Goal: Book appointment/travel/reservation

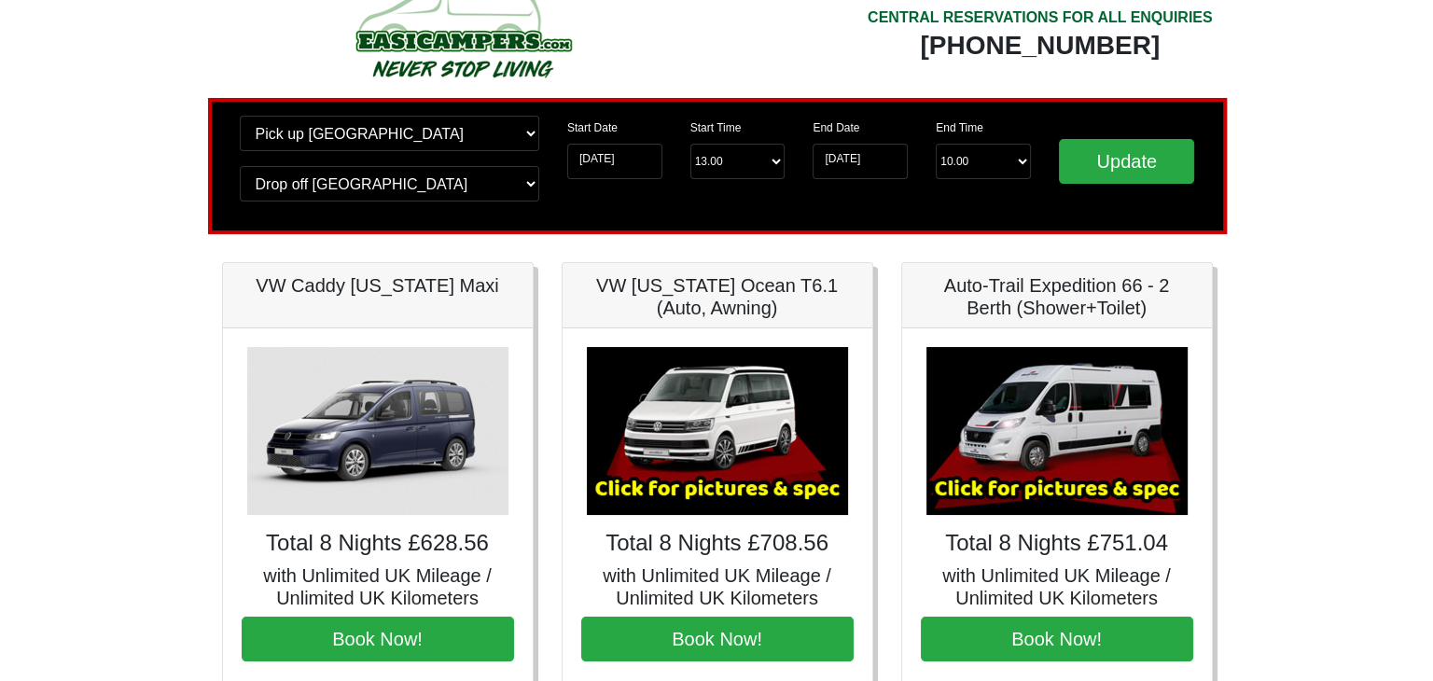
scroll to position [32, 0]
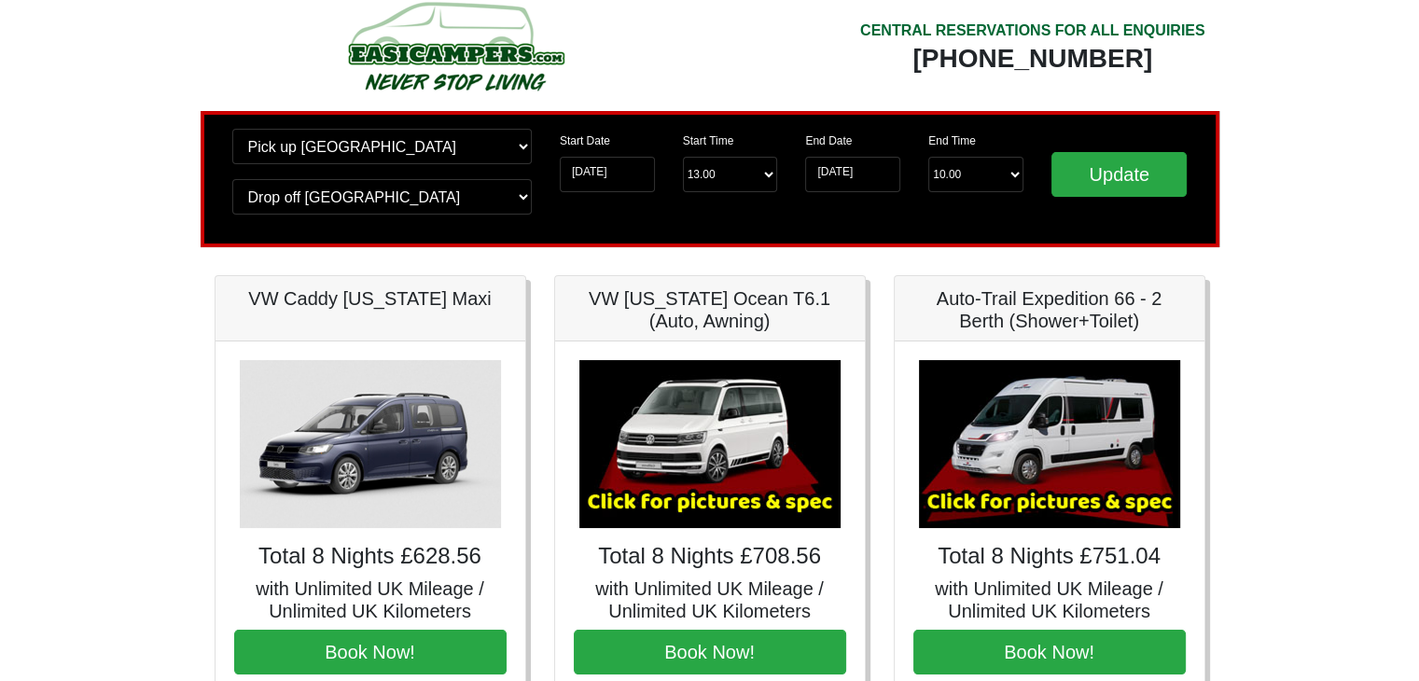
click at [1095, 431] on img at bounding box center [1049, 444] width 261 height 168
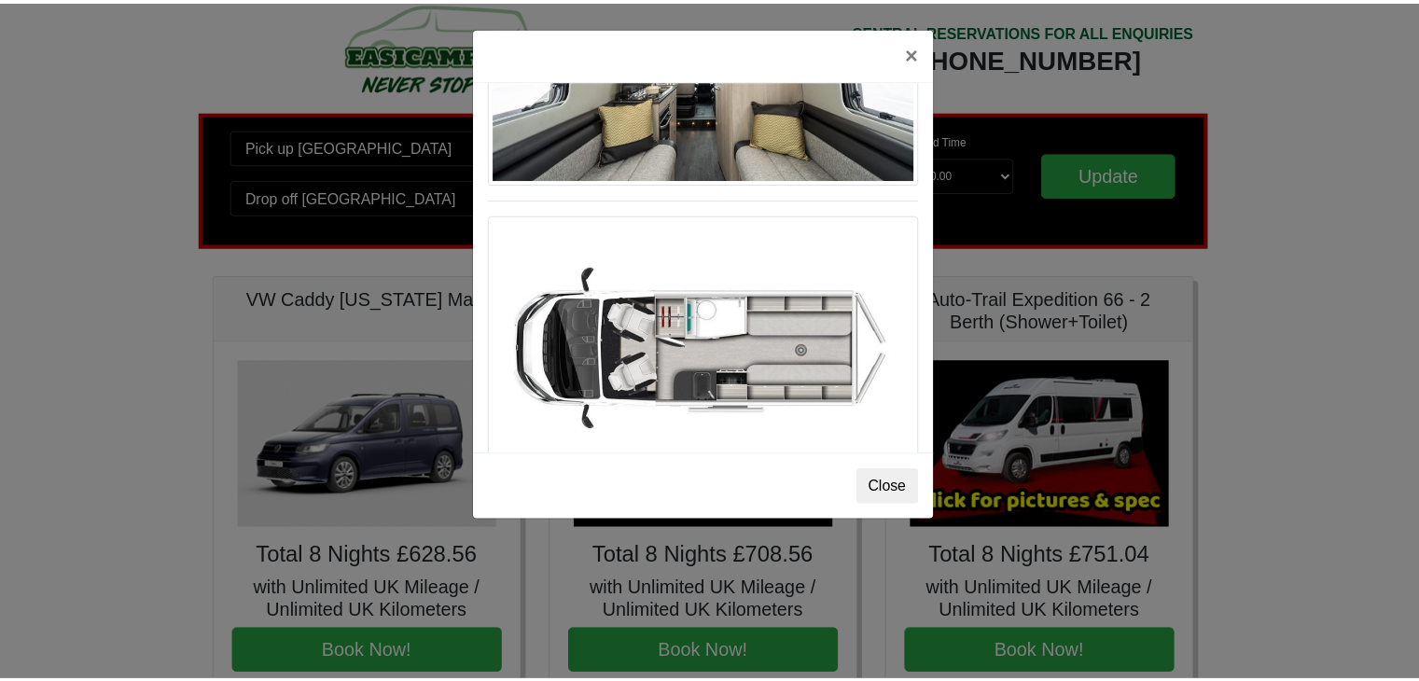
scroll to position [506, 0]
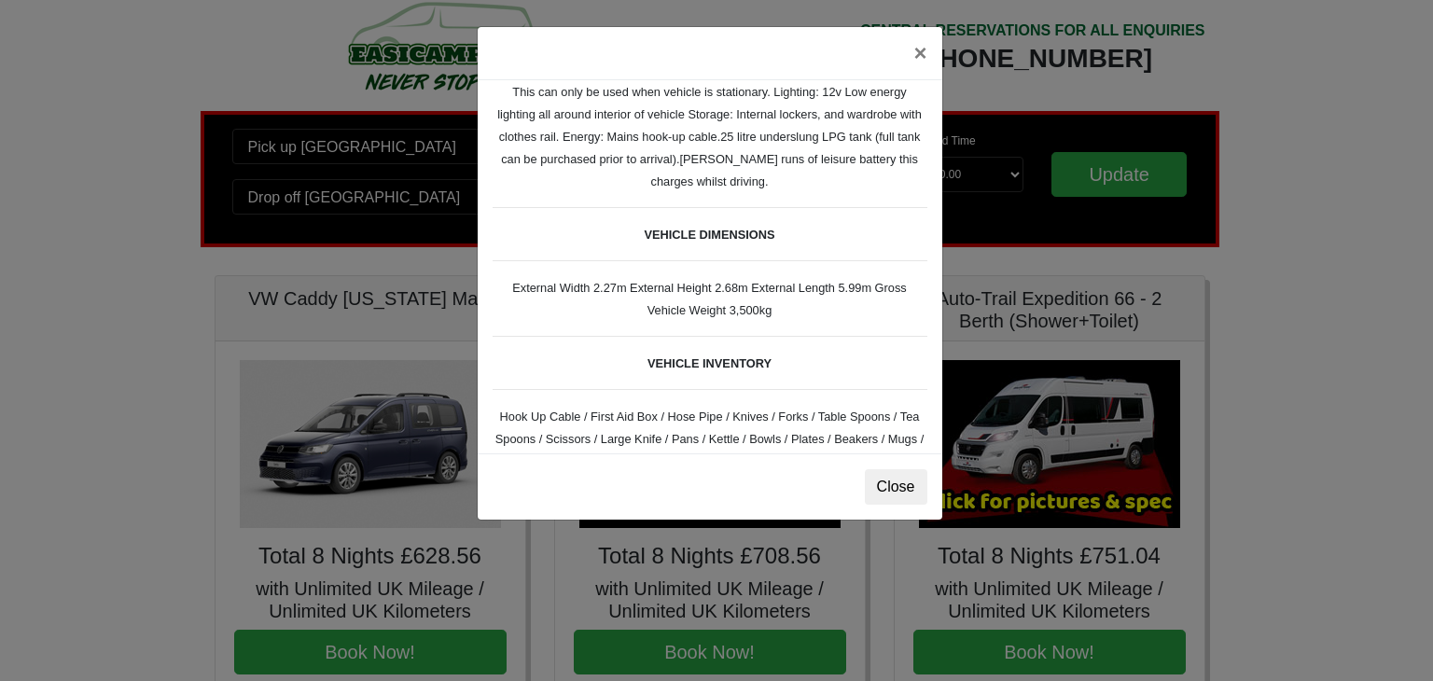
click at [1256, 135] on div "× Fiat Toleno L 2 Spec TECHNICAL DATA Engine: Fiat Ducato 115bhp, 2 litre Diese…" at bounding box center [716, 340] width 1433 height 681
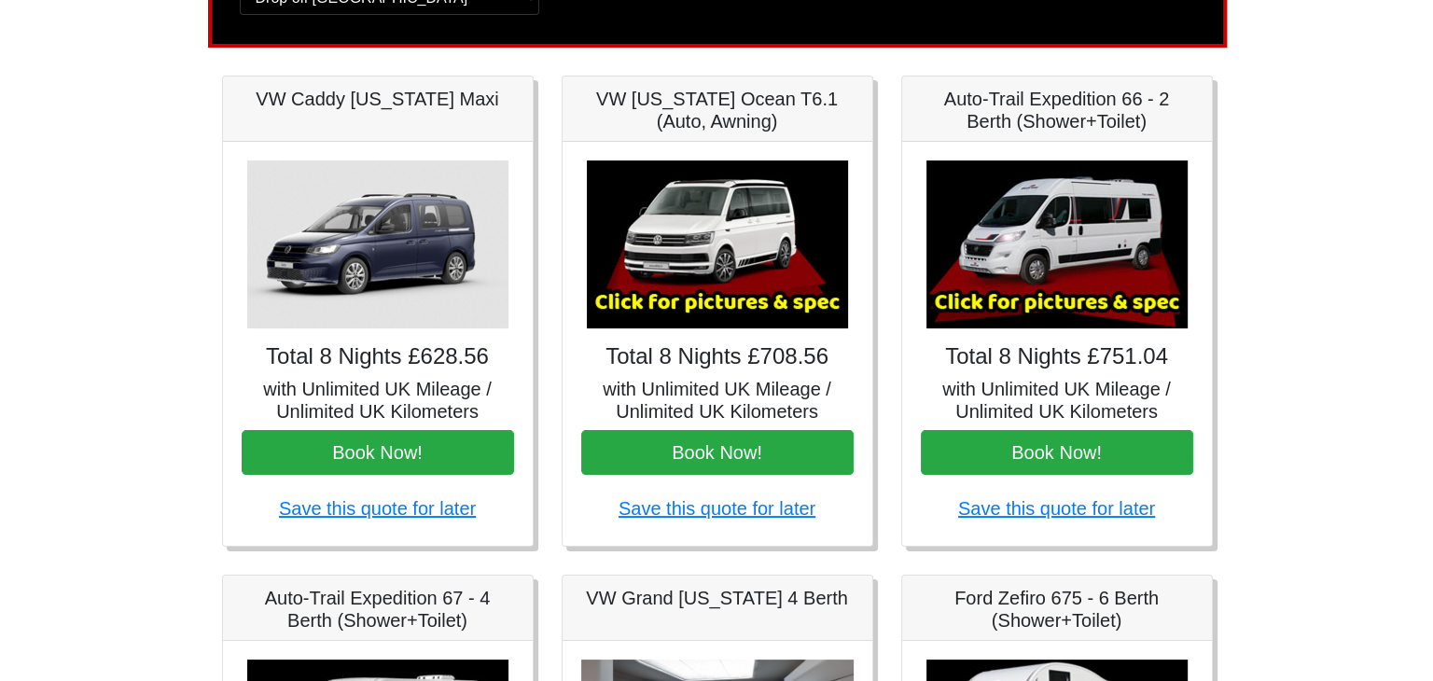
scroll to position [231, 0]
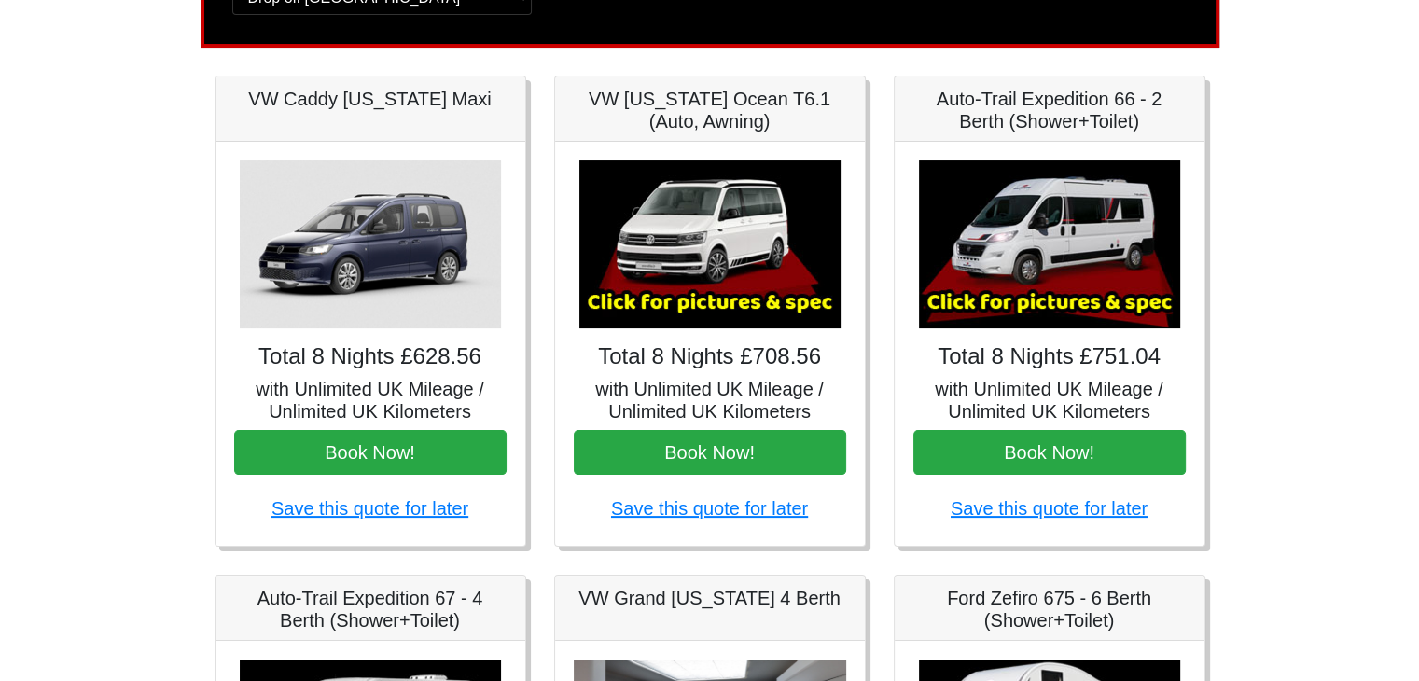
click at [782, 271] on img at bounding box center [709, 244] width 261 height 168
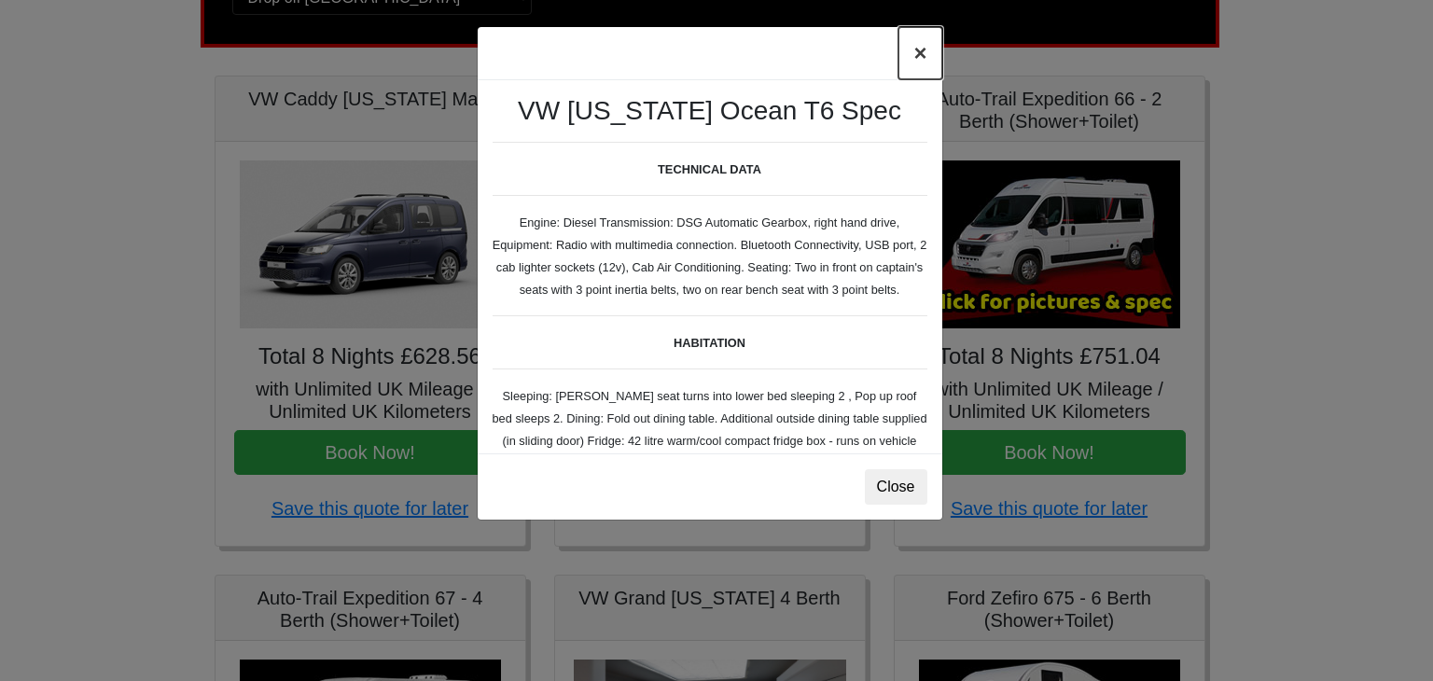
click at [922, 48] on button "×" at bounding box center [919, 53] width 43 height 52
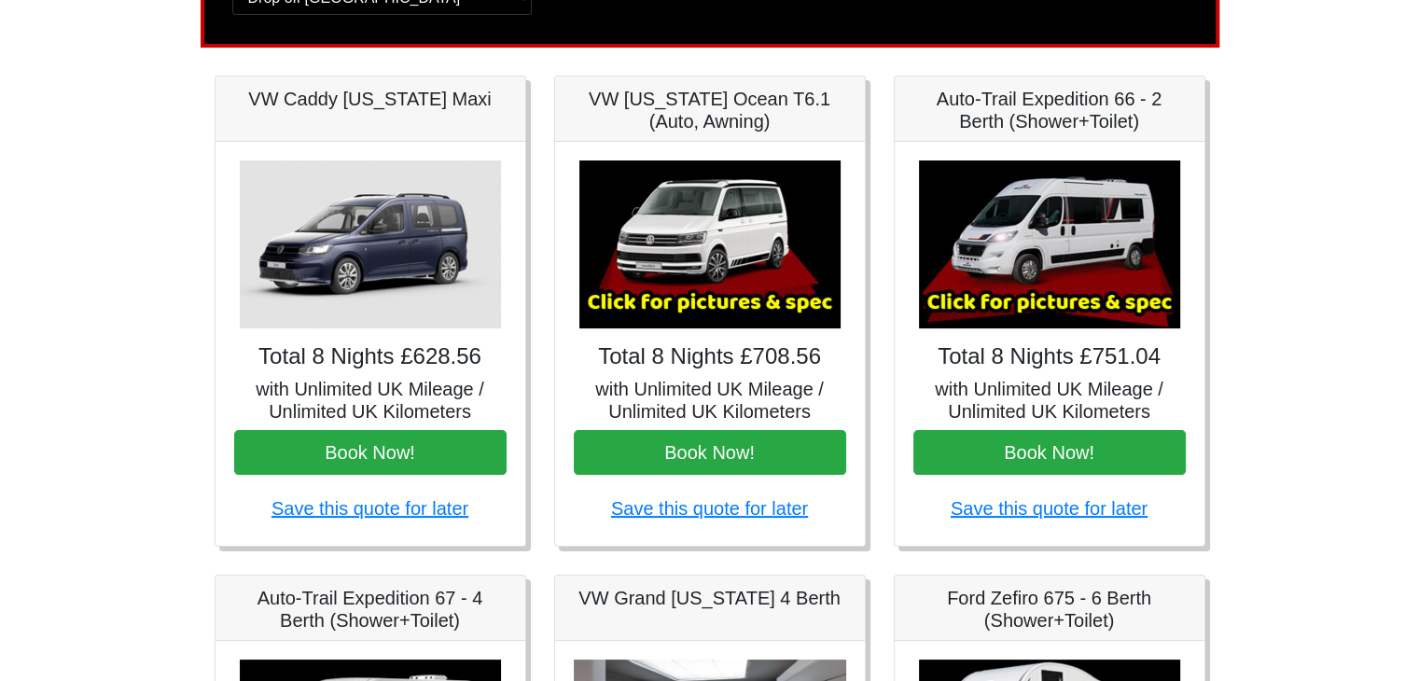
click at [1106, 218] on img at bounding box center [1049, 244] width 261 height 168
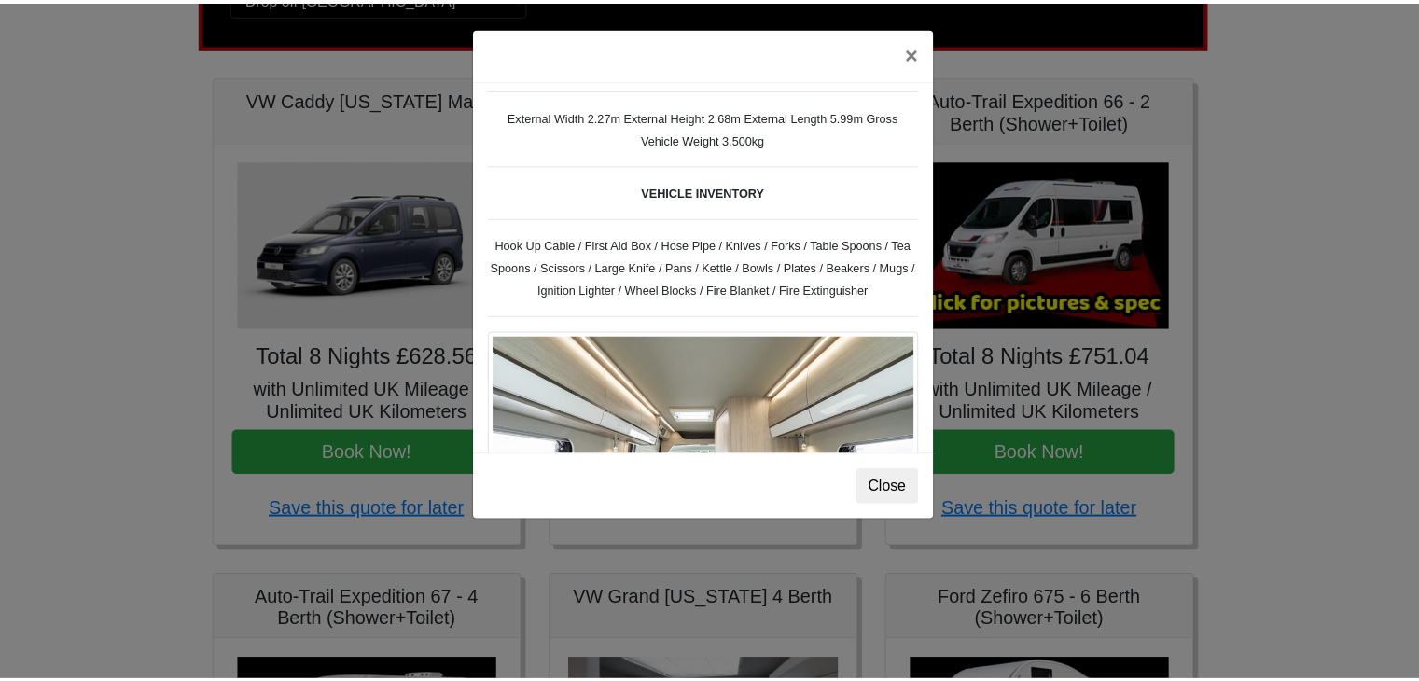
scroll to position [675, 0]
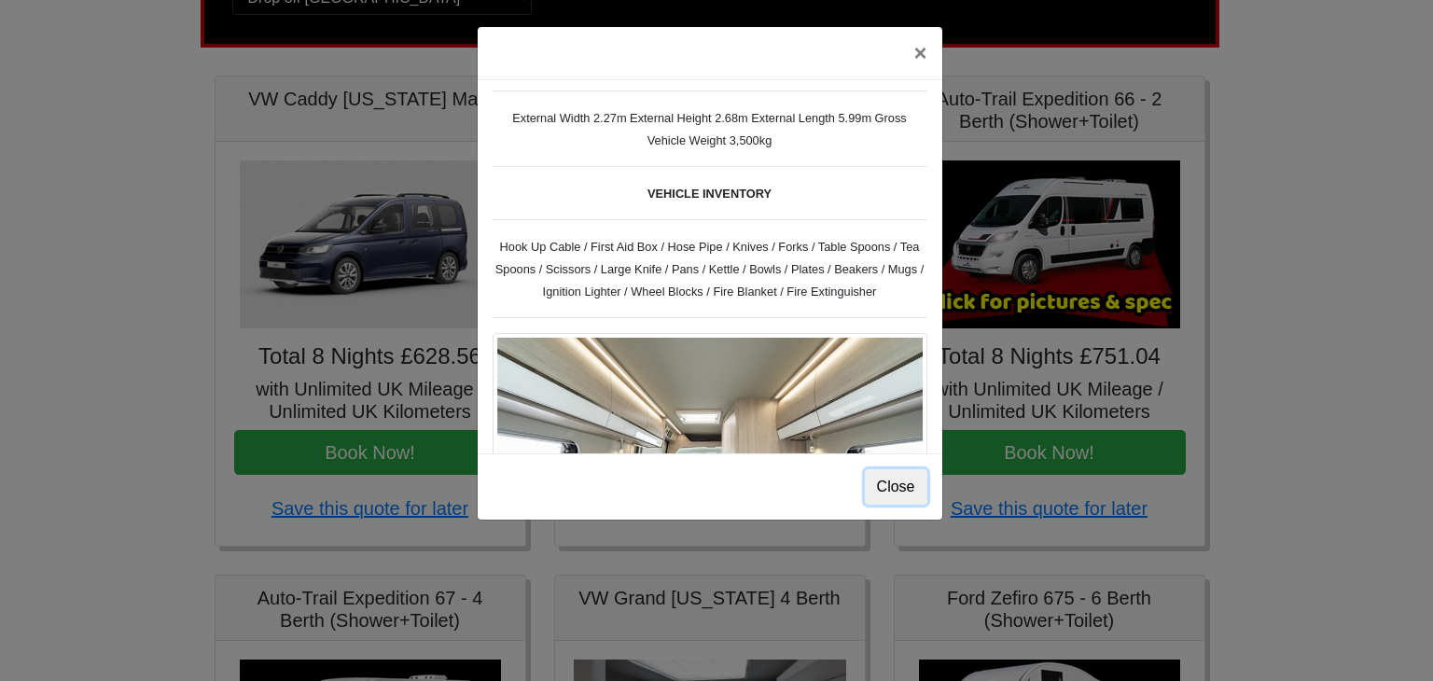
click at [903, 476] on button "Close" at bounding box center [896, 486] width 62 height 35
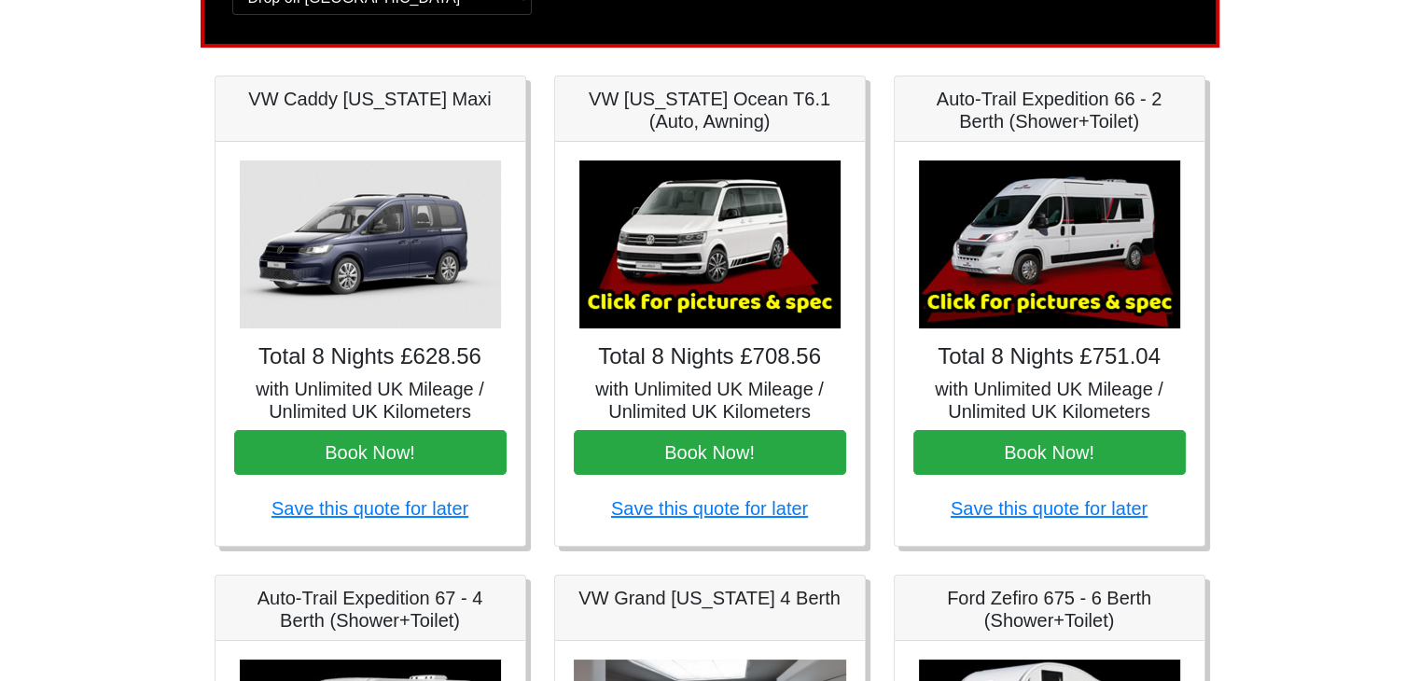
click at [1014, 426] on div "× Fiat Toleno L 2 Spec TECHNICAL DATA Engine: Fiat Ducato 115bhp, 2 litre Diese…" at bounding box center [1049, 344] width 310 height 404
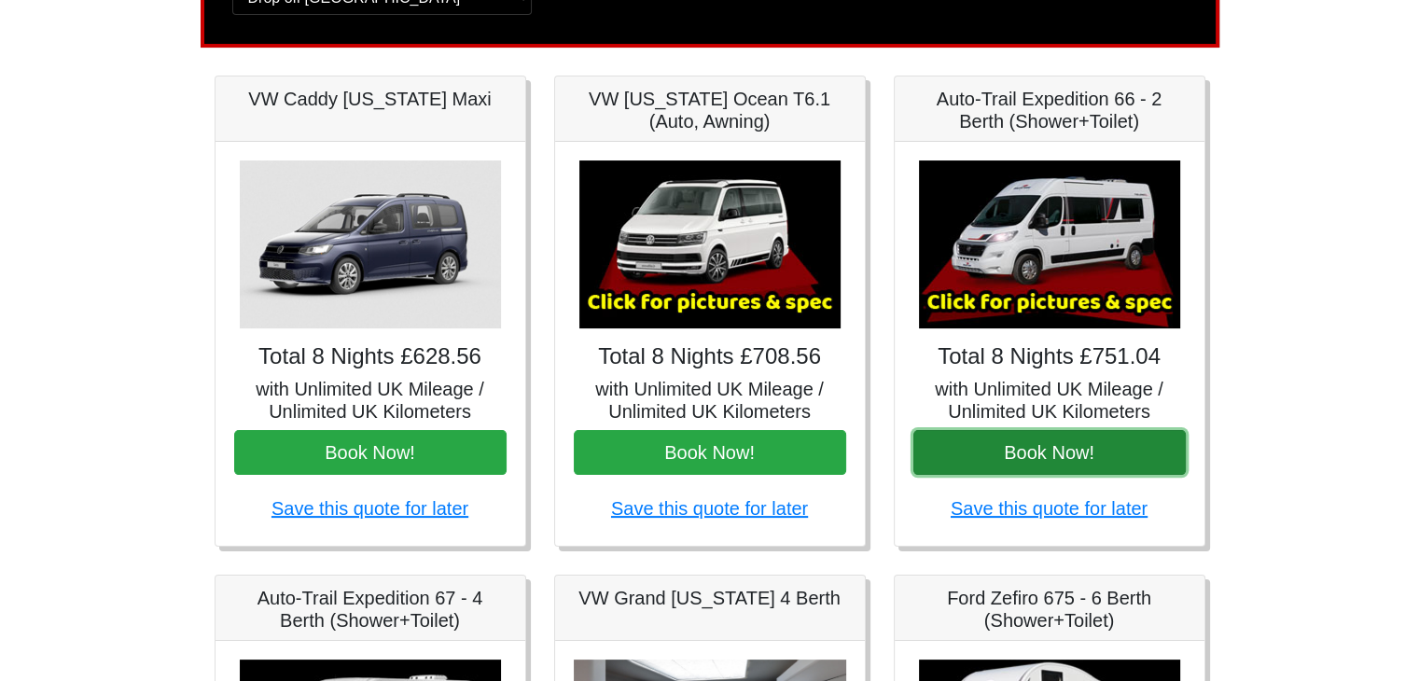
click at [1014, 436] on button "Book Now!" at bounding box center [1049, 452] width 272 height 45
